Goal: Task Accomplishment & Management: Manage account settings

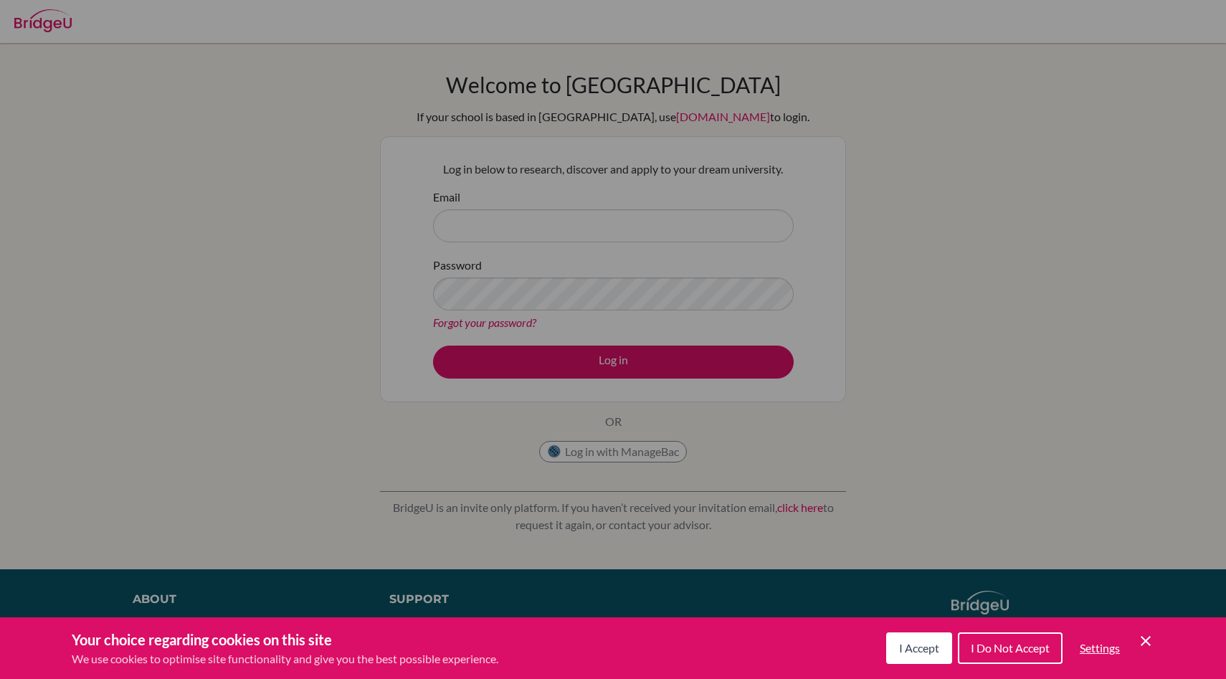
click at [924, 642] on span "I Accept" at bounding box center [919, 648] width 40 height 14
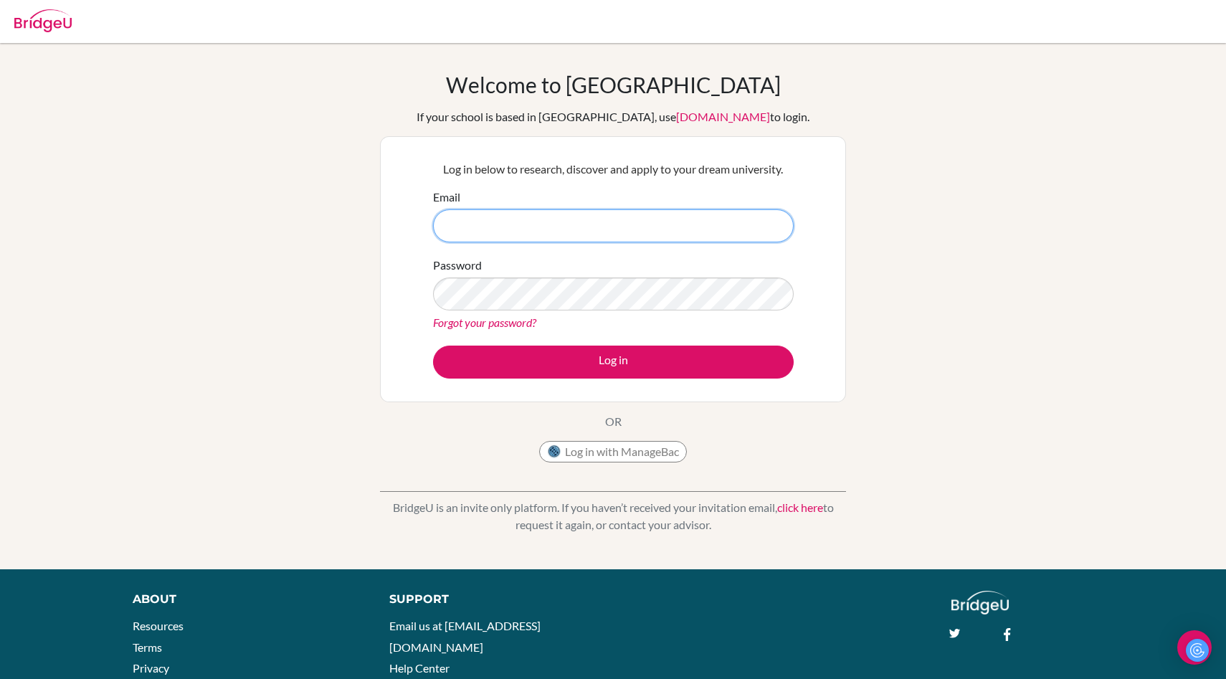
click at [560, 233] on input "Email" at bounding box center [613, 225] width 361 height 33
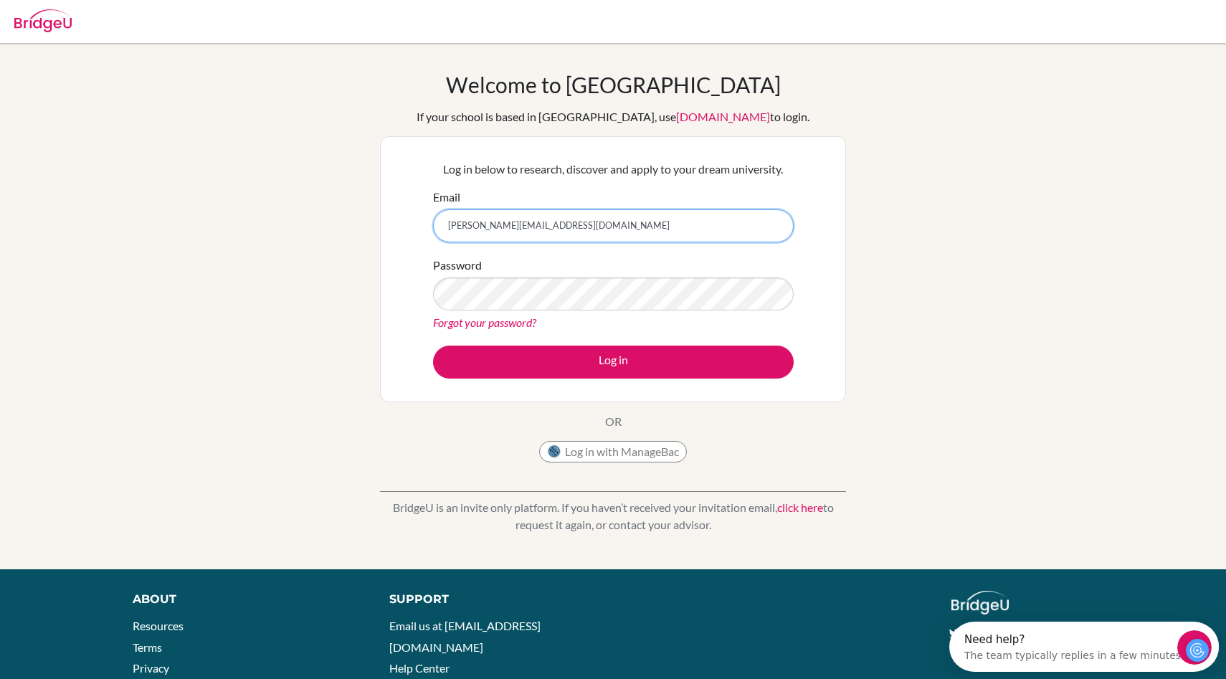
type input "[PERSON_NAME][EMAIL_ADDRESS][DOMAIN_NAME]"
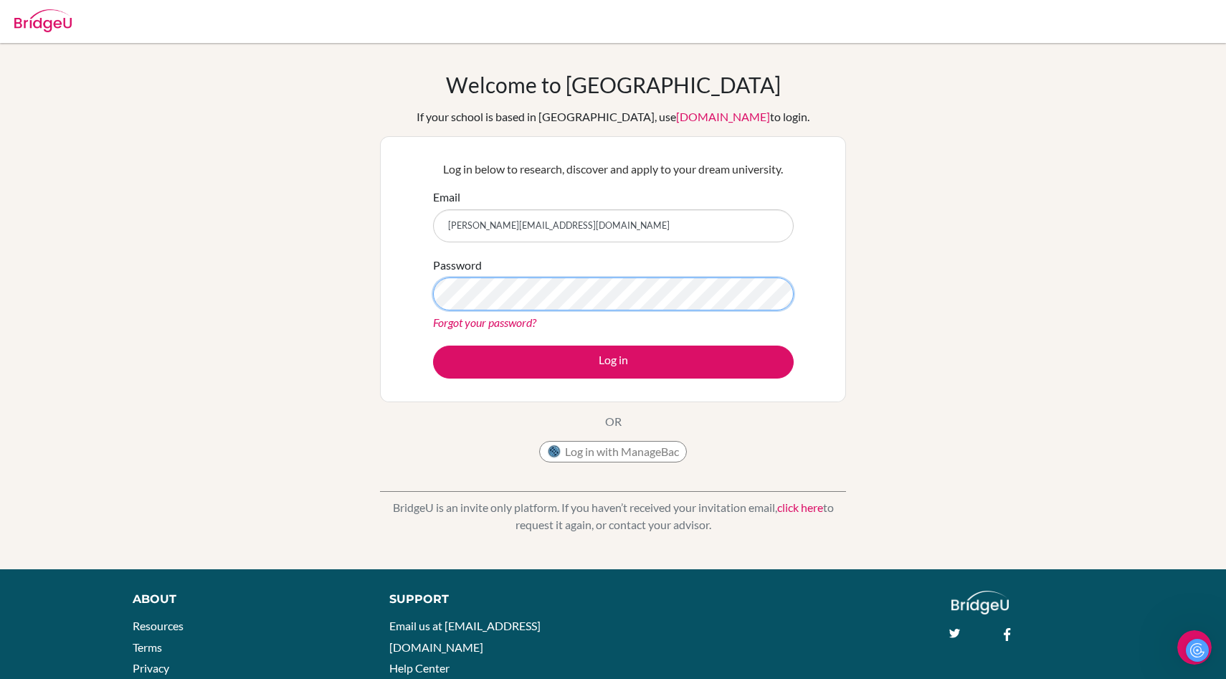
click at [433, 346] on button "Log in" at bounding box center [613, 362] width 361 height 33
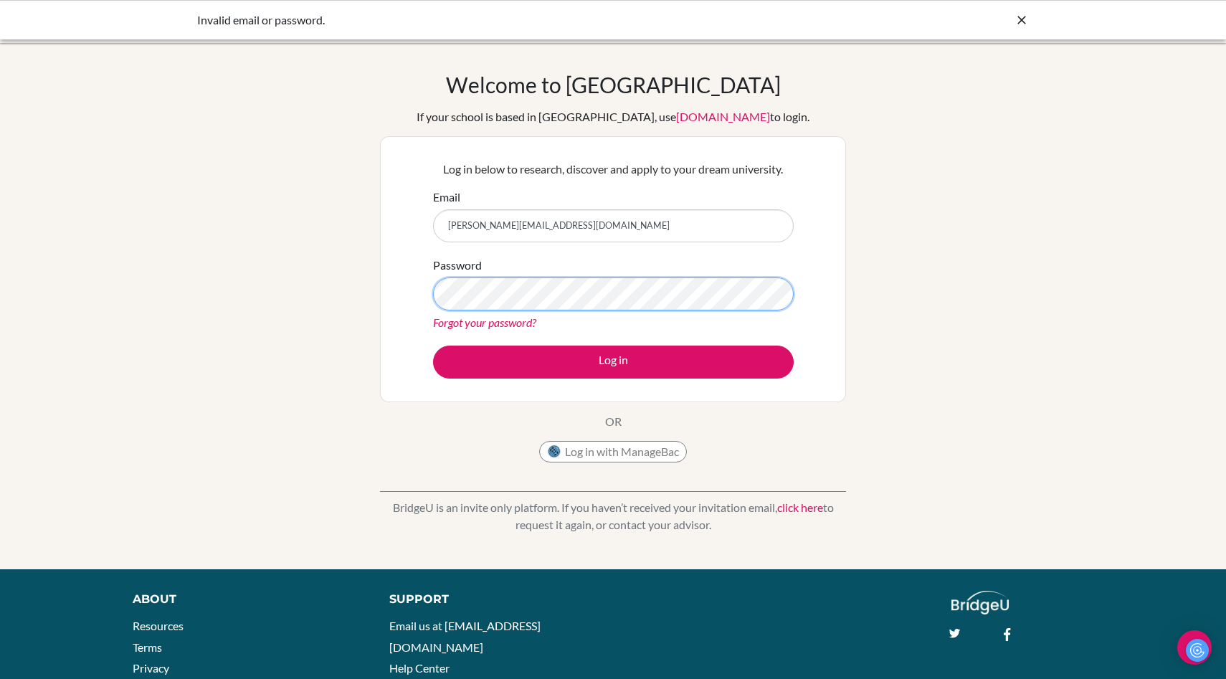
click at [433, 346] on button "Log in" at bounding box center [613, 362] width 361 height 33
click at [1026, 22] on icon at bounding box center [1021, 20] width 14 height 14
